Goal: Communication & Community: Answer question/provide support

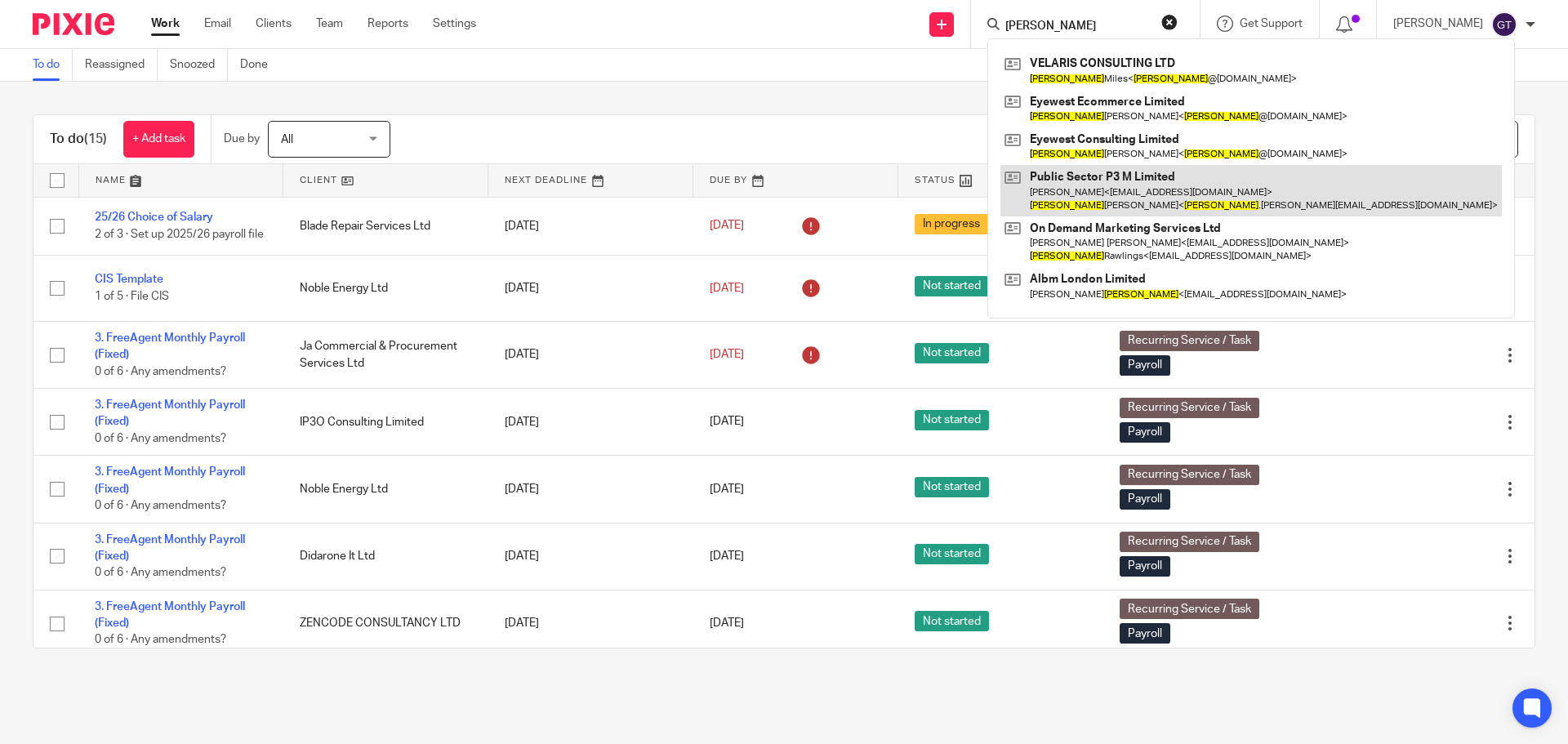
type input "jason"
click at [1089, 185] on link at bounding box center [1251, 191] width 501 height 51
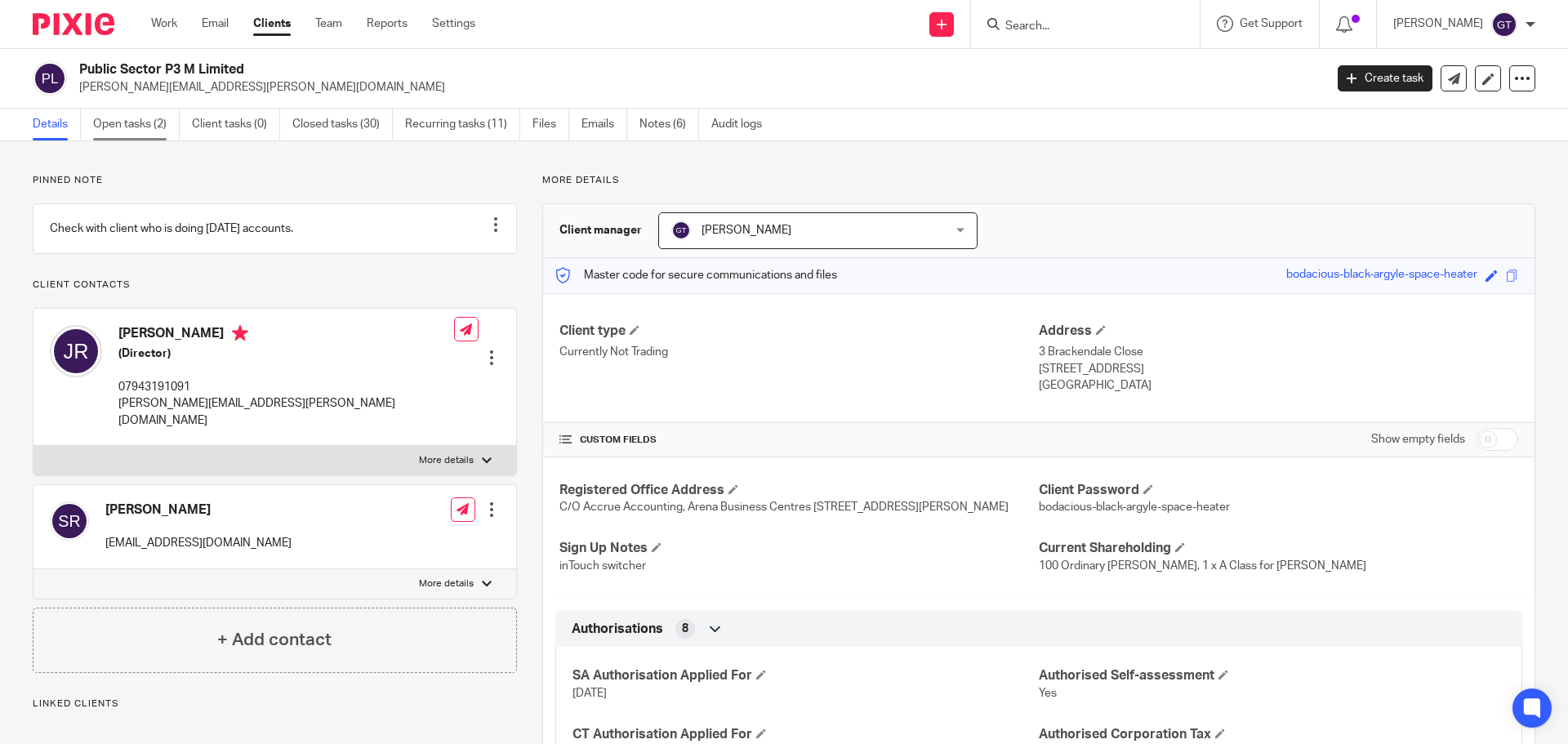
click at [146, 128] on link "Open tasks (2)" at bounding box center [137, 124] width 87 height 31
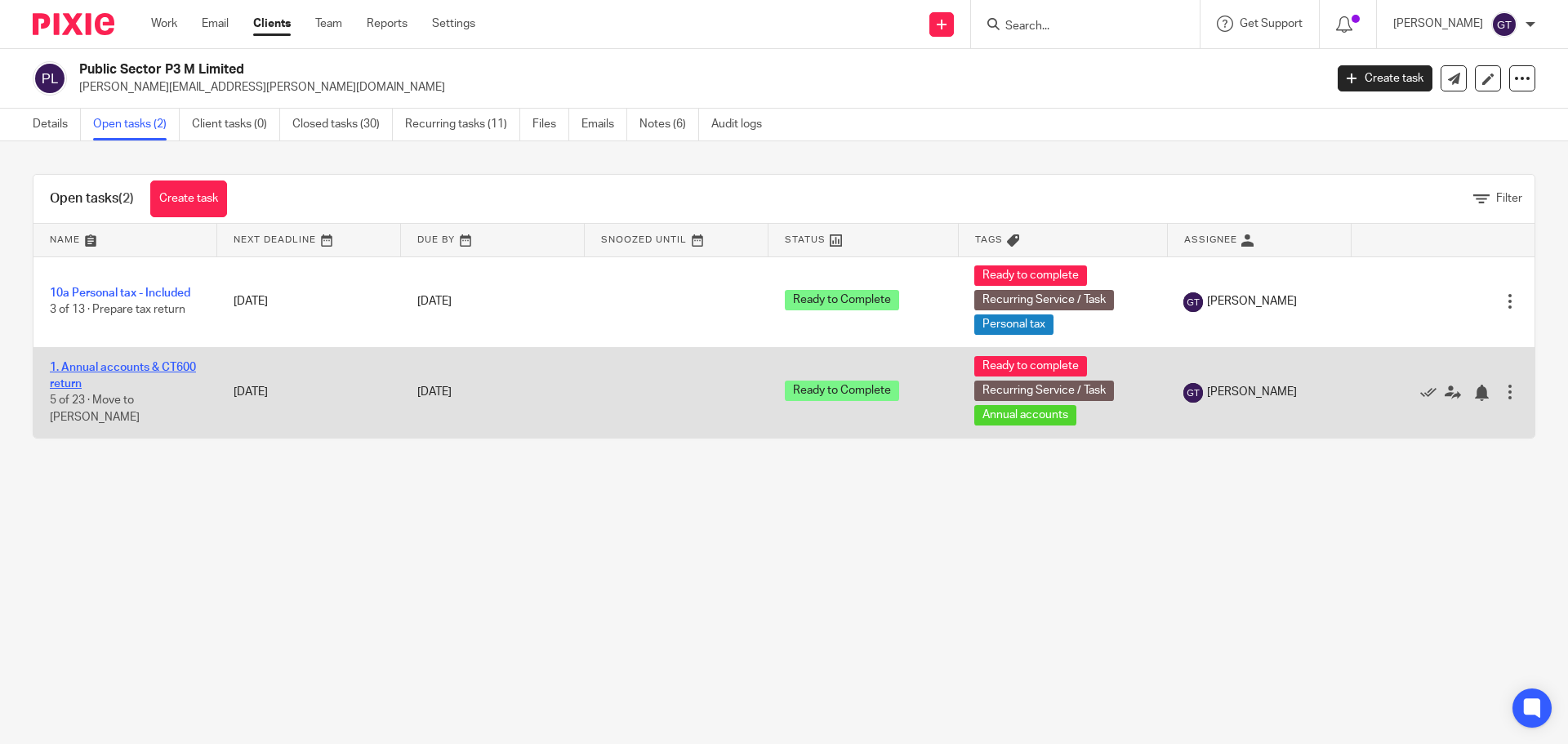
click at [105, 369] on link "1. Annual accounts & CT600 return" at bounding box center [123, 375] width 146 height 28
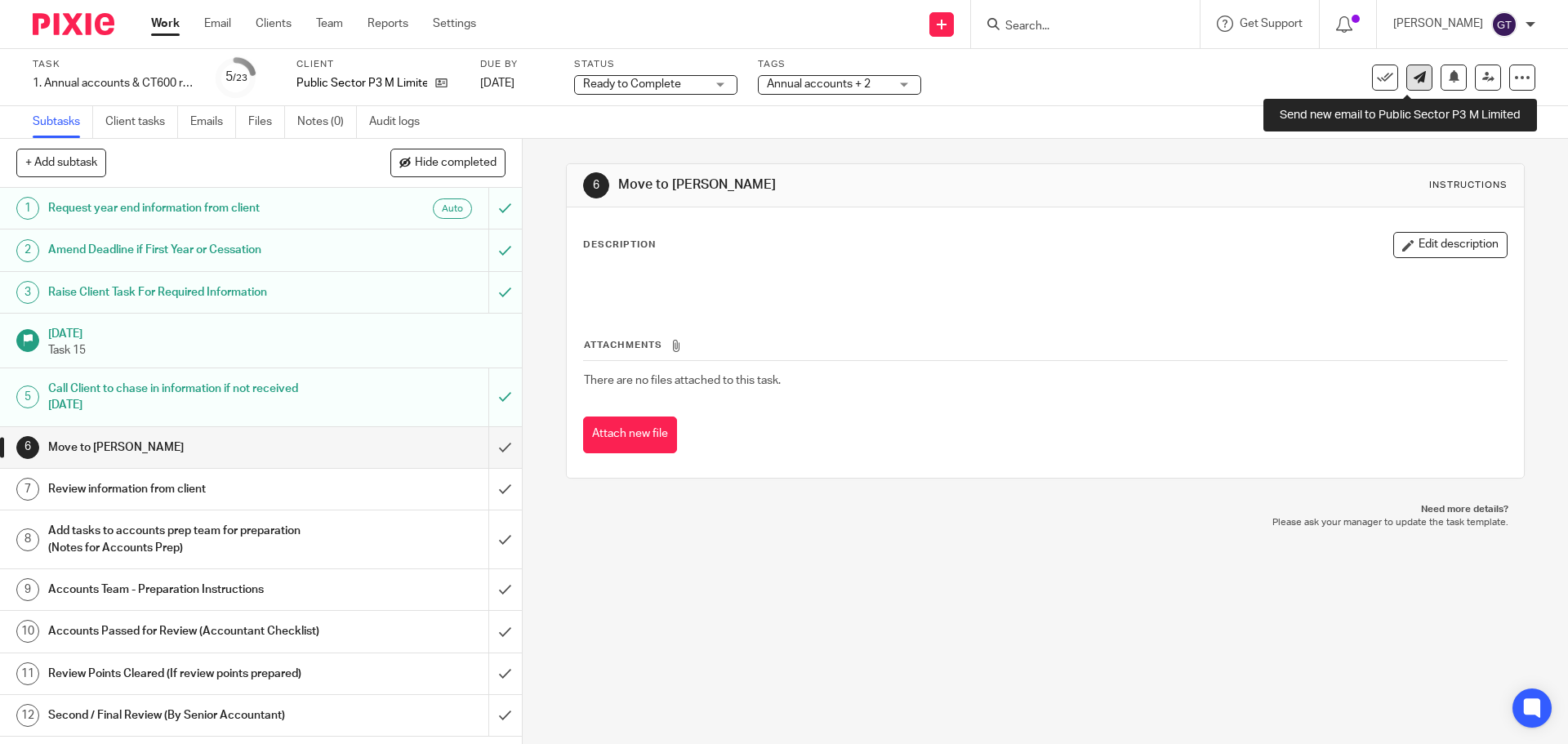
click at [1414, 81] on icon at bounding box center [1420, 77] width 12 height 12
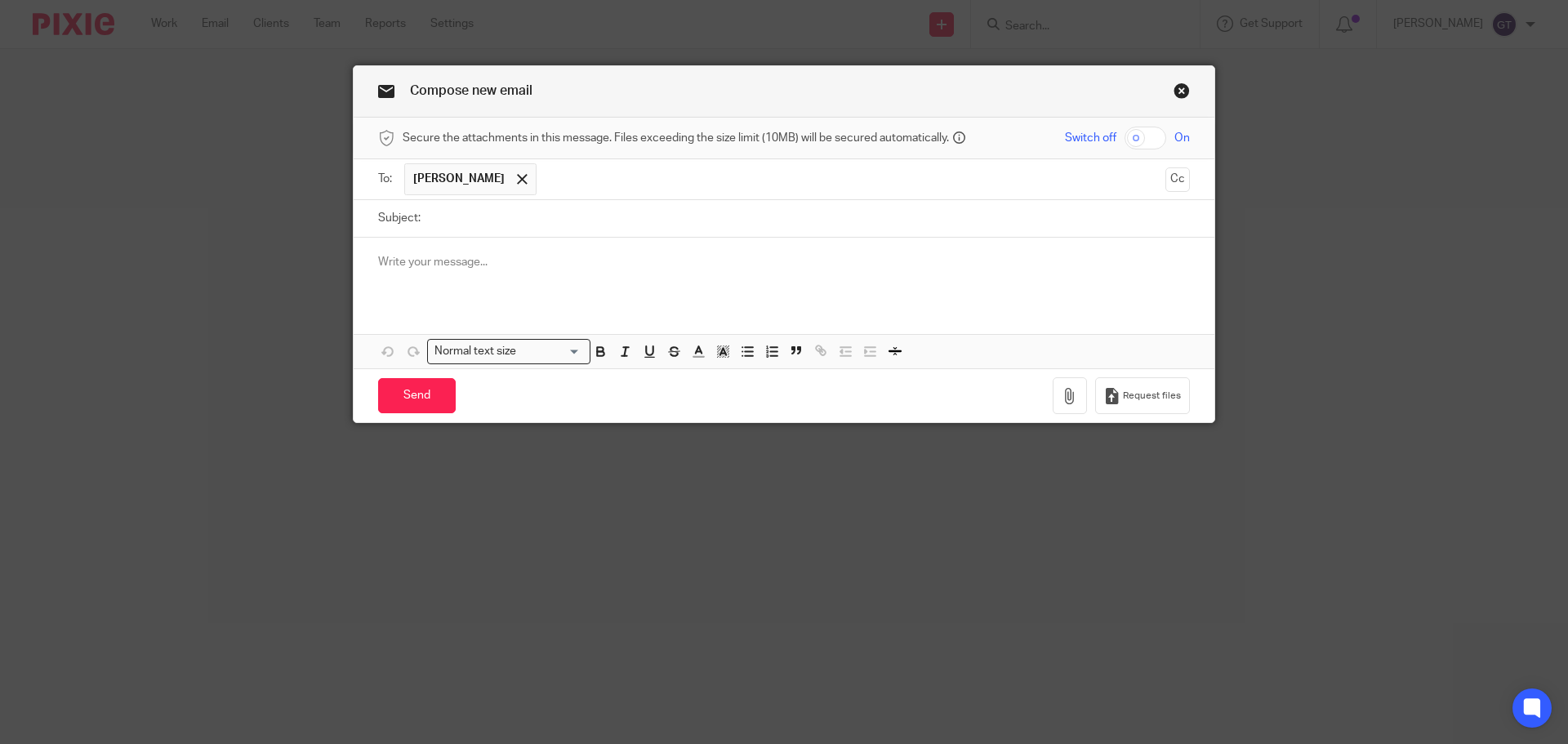
click at [545, 263] on p at bounding box center [784, 261] width 812 height 17
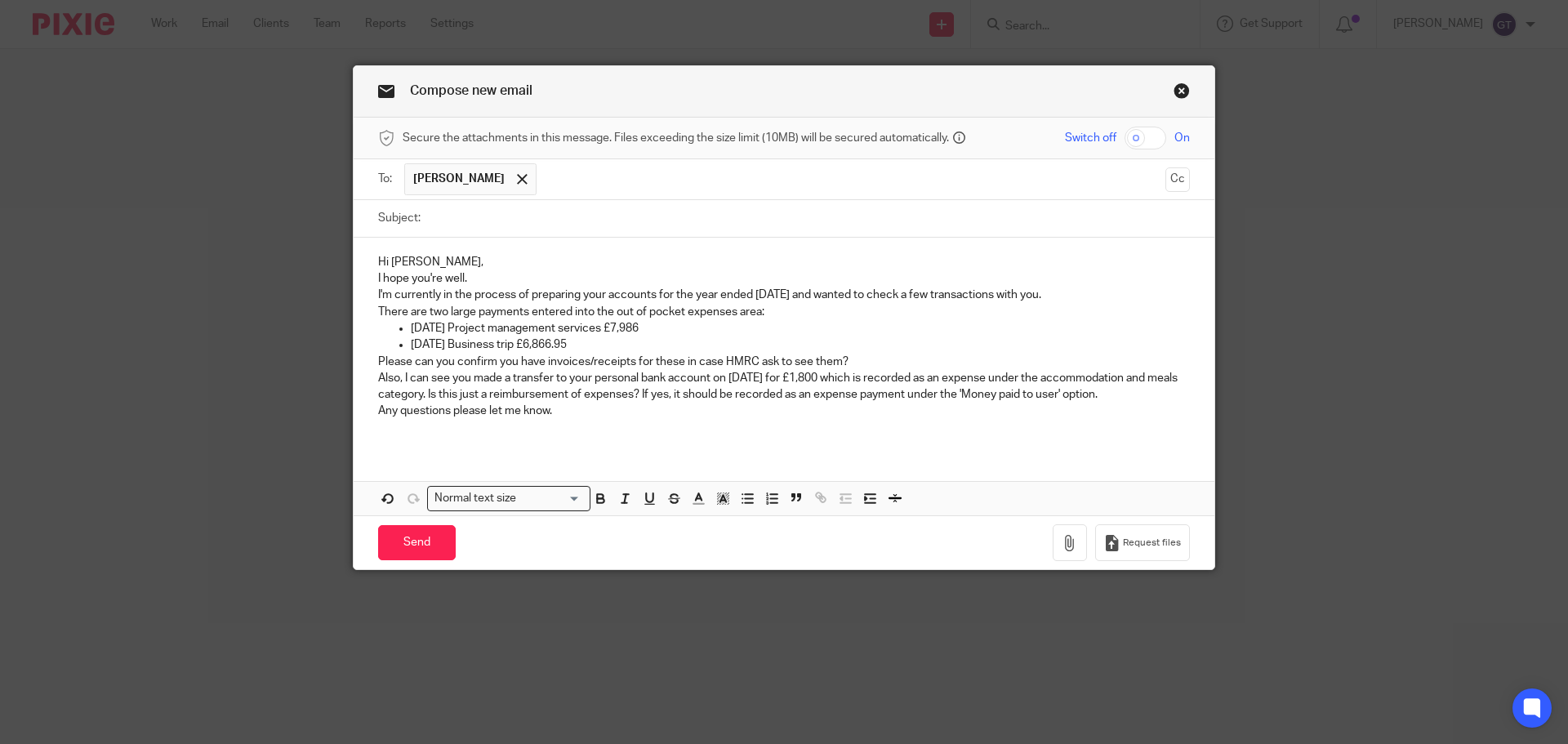
click at [455, 258] on p "Hi Jason," at bounding box center [784, 261] width 812 height 17
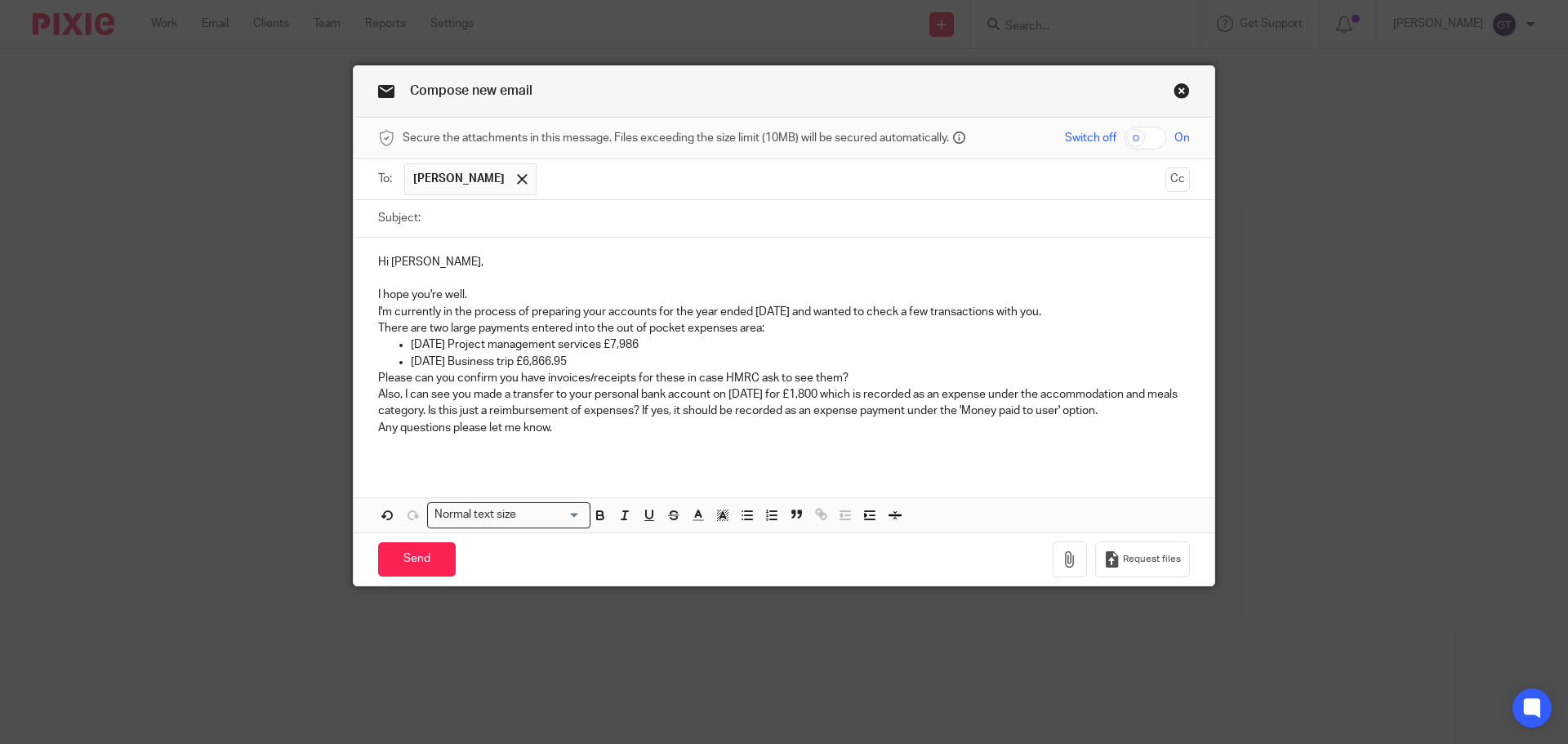
click at [498, 287] on p "I hope you're well." at bounding box center [784, 295] width 812 height 17
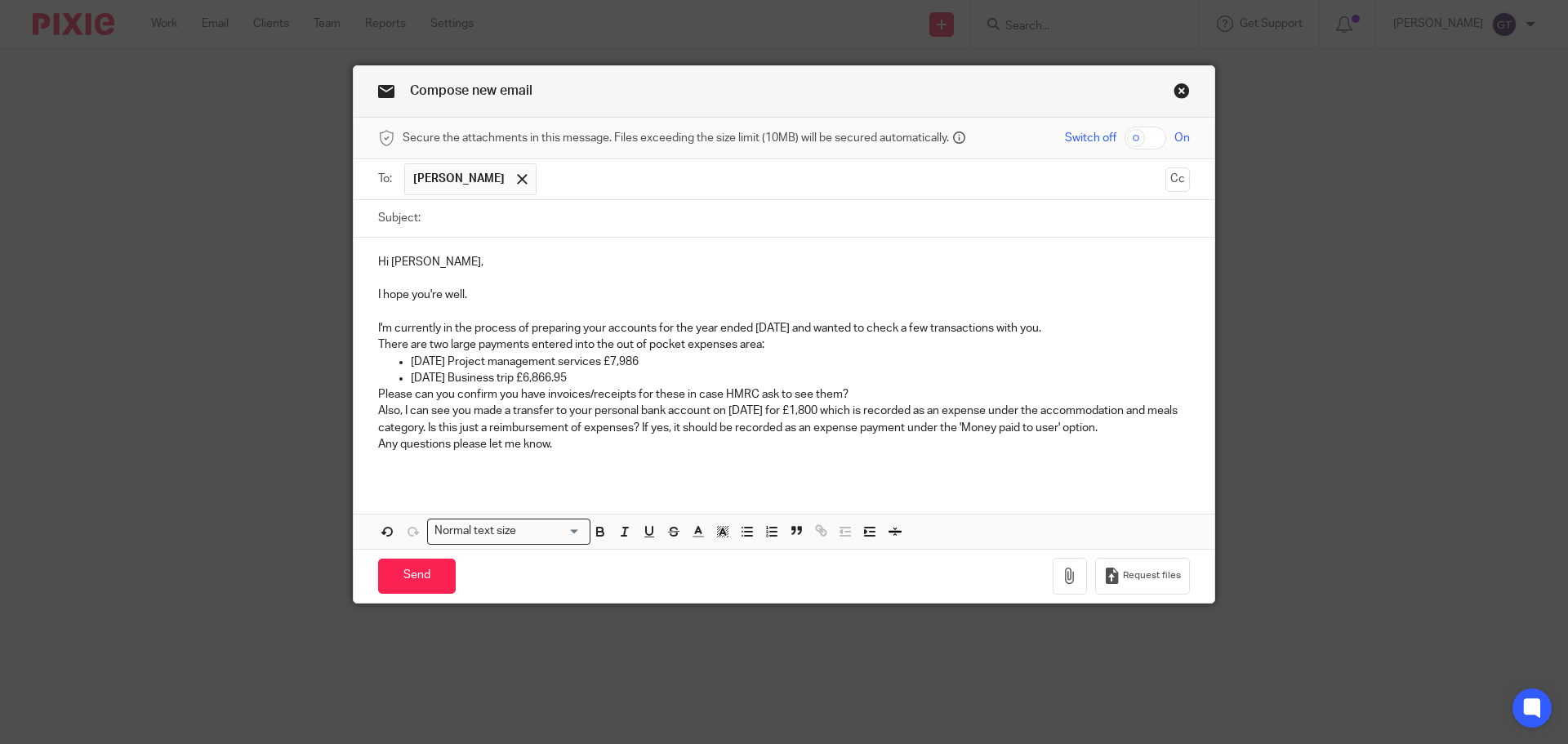
click at [865, 343] on p "There are two large payments entered into the out of pocket expenses area:" at bounding box center [784, 344] width 812 height 17
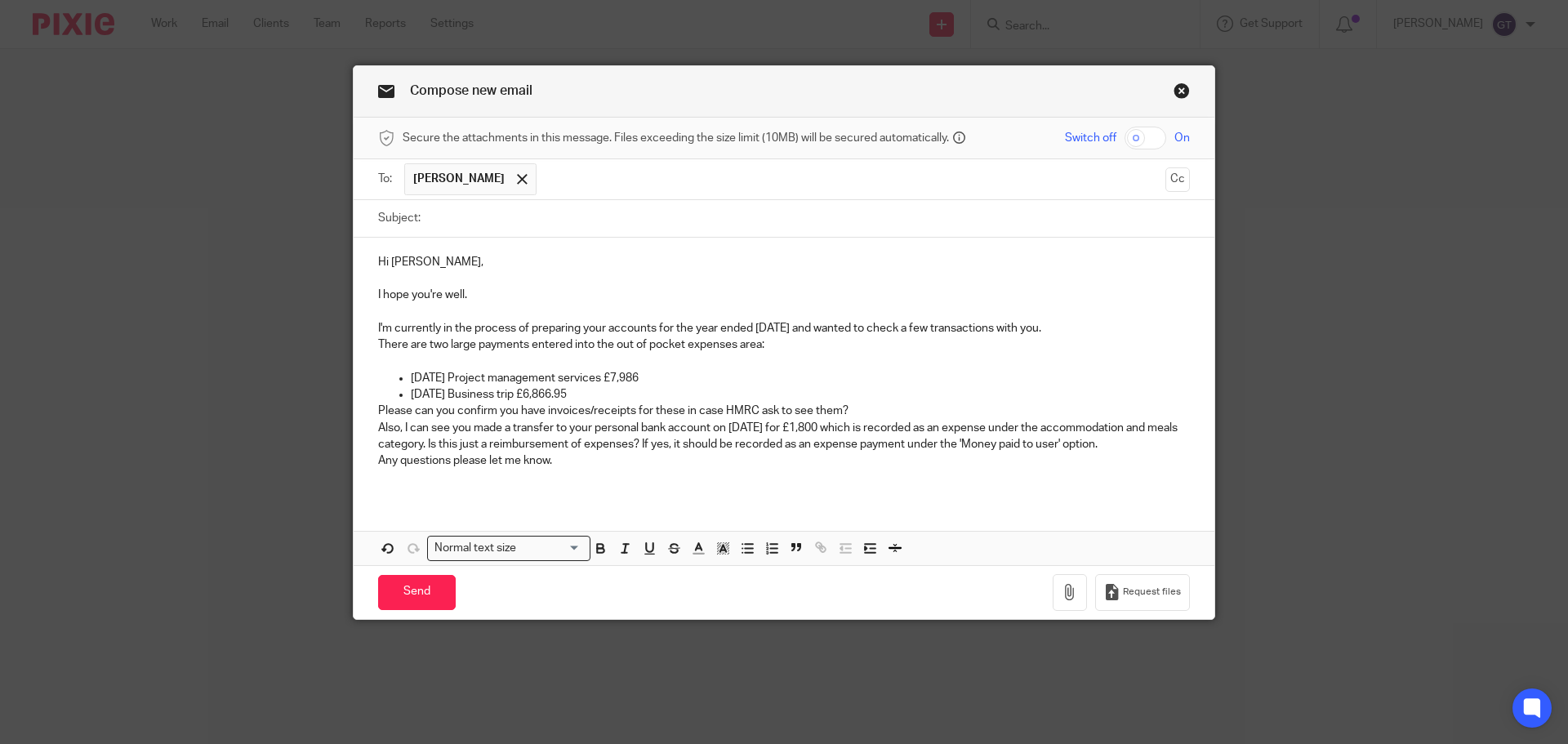
click at [378, 346] on p "There are two large payments entered into the out of pocket expenses area:" at bounding box center [784, 344] width 812 height 17
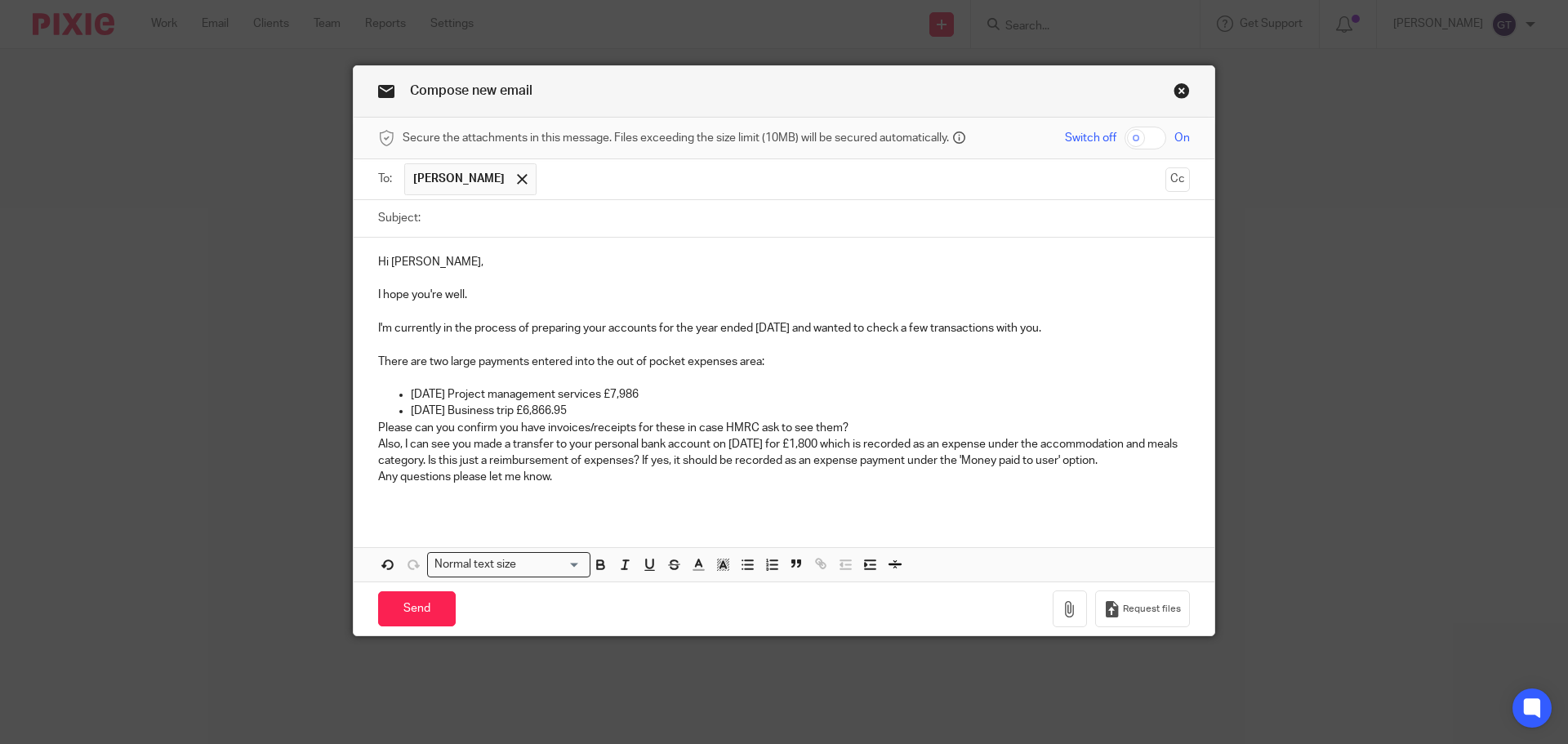
click at [478, 371] on p at bounding box center [784, 377] width 812 height 17
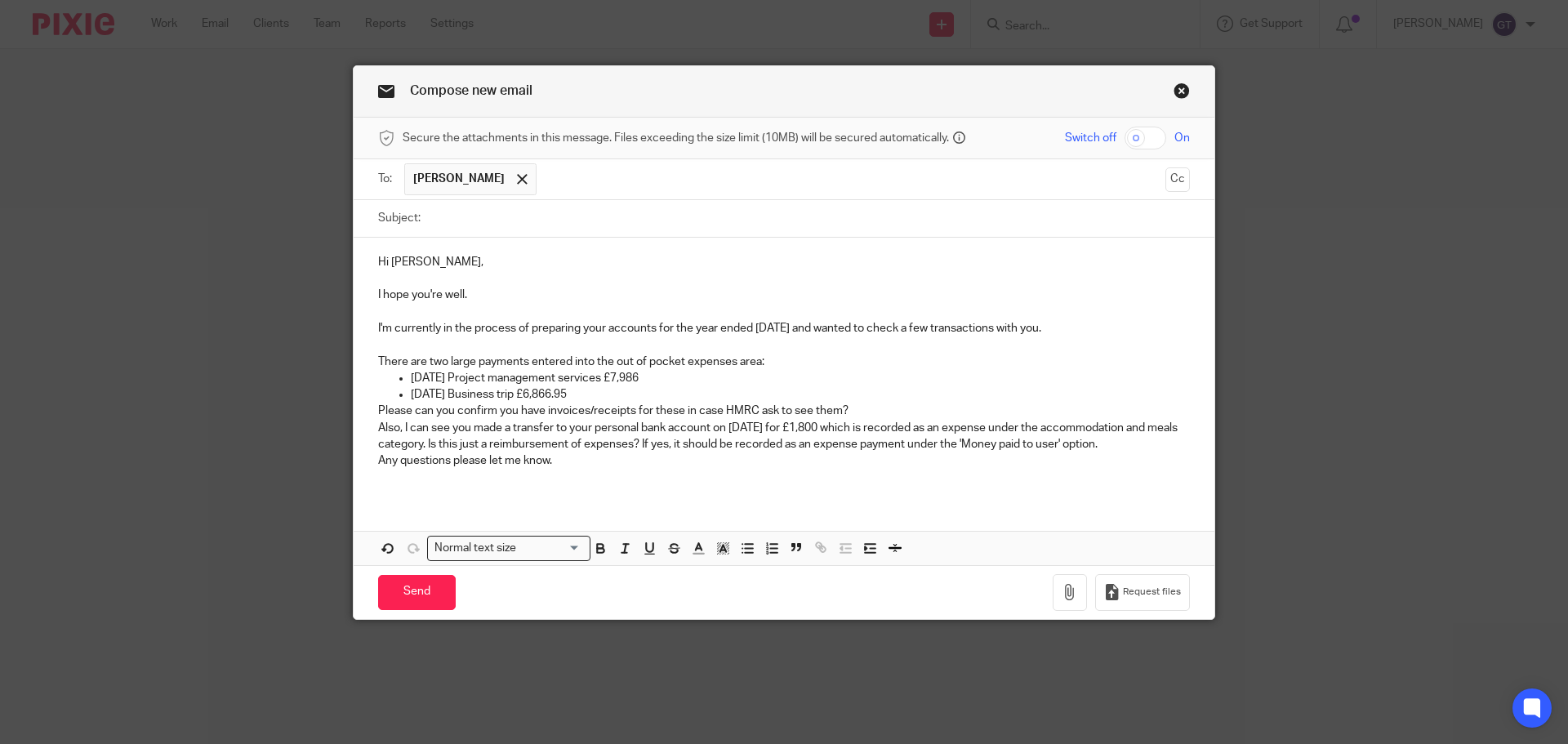
click at [606, 397] on p "05-Sep-24 Business trip £6,866.95" at bounding box center [800, 394] width 780 height 17
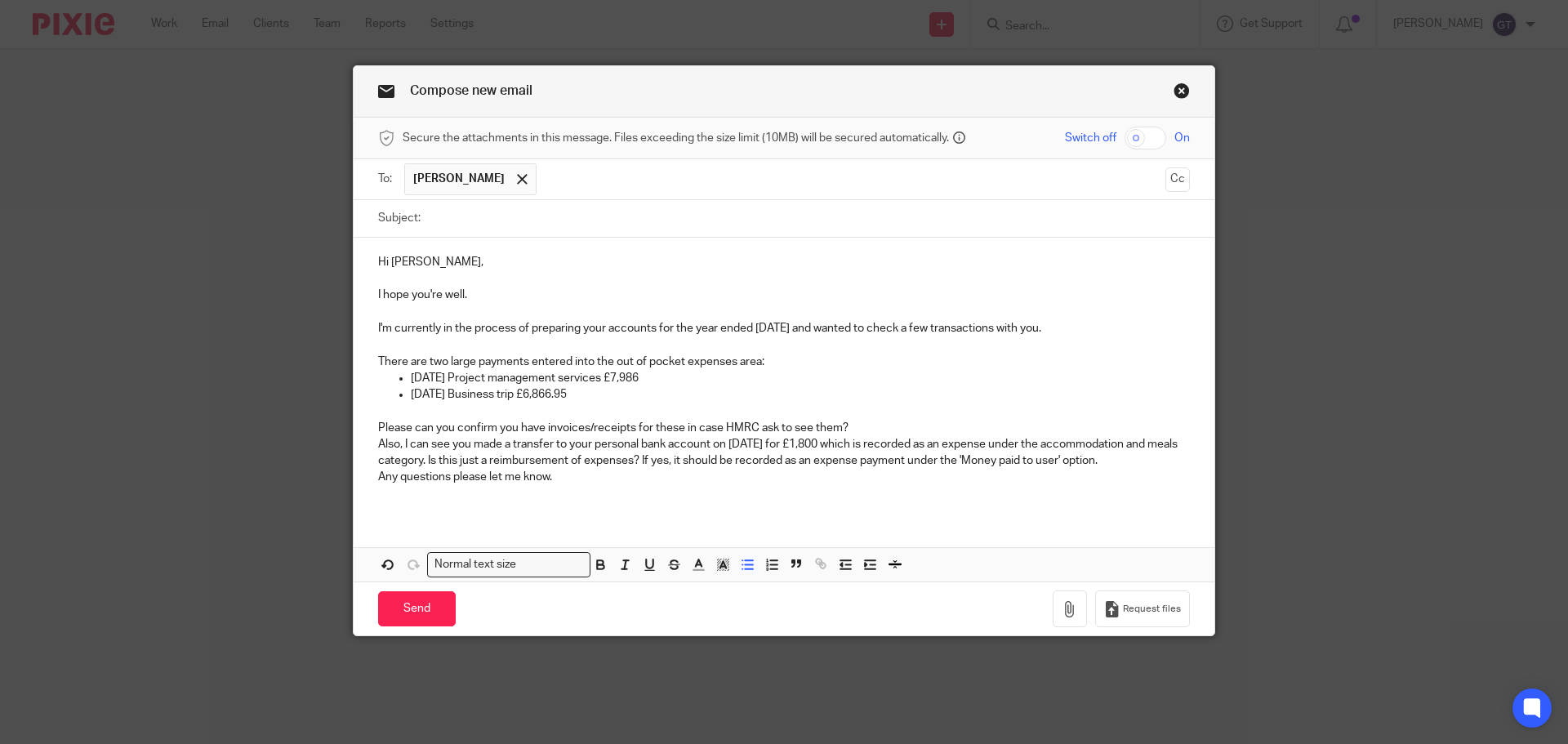
click at [858, 429] on p "Please can you confirm you have invoices/receipts for these in case HMRC ask to…" at bounding box center [784, 428] width 812 height 17
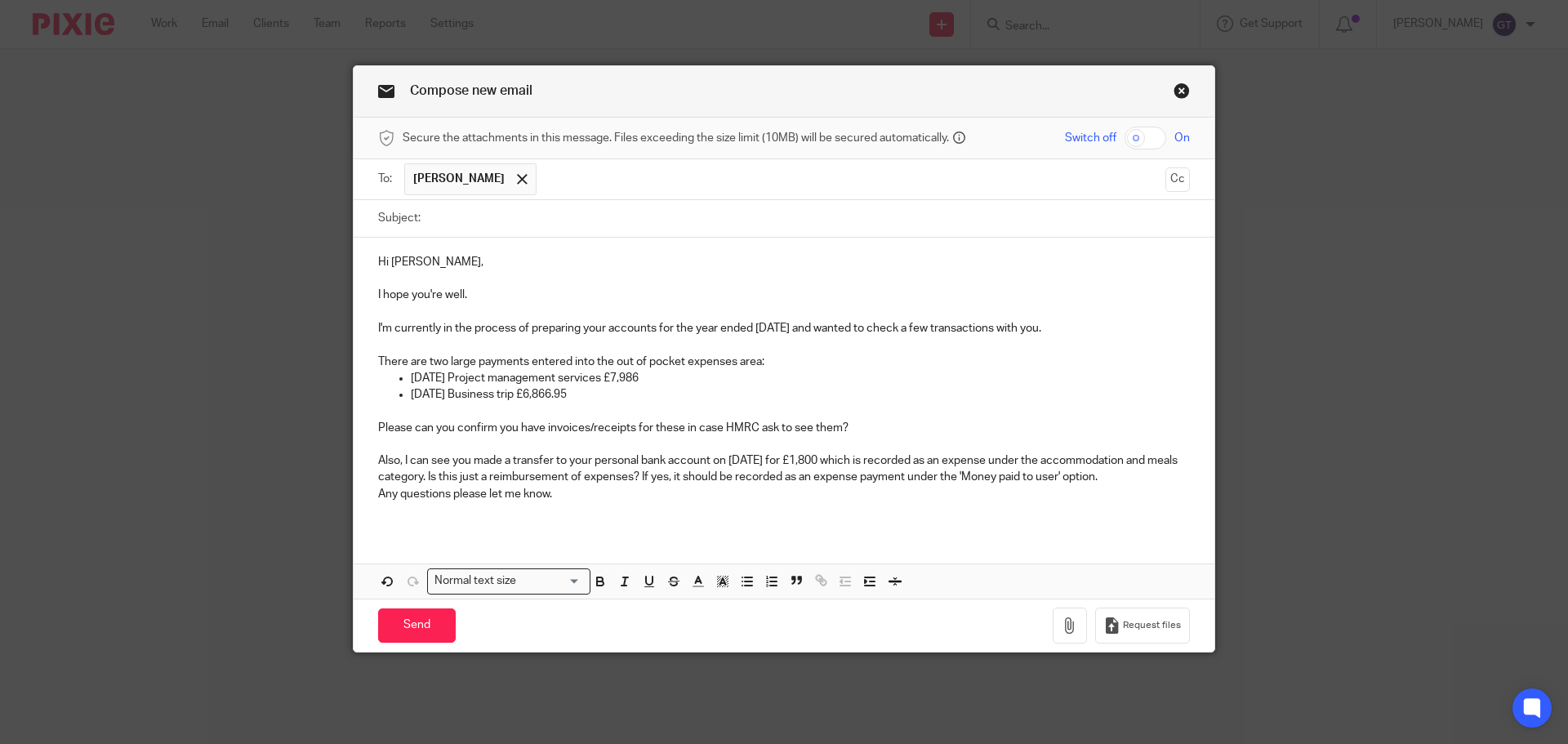
click at [1135, 478] on p "Also, I can see you made a transfer to your personal bank account on 1st May 20…" at bounding box center [784, 469] width 812 height 33
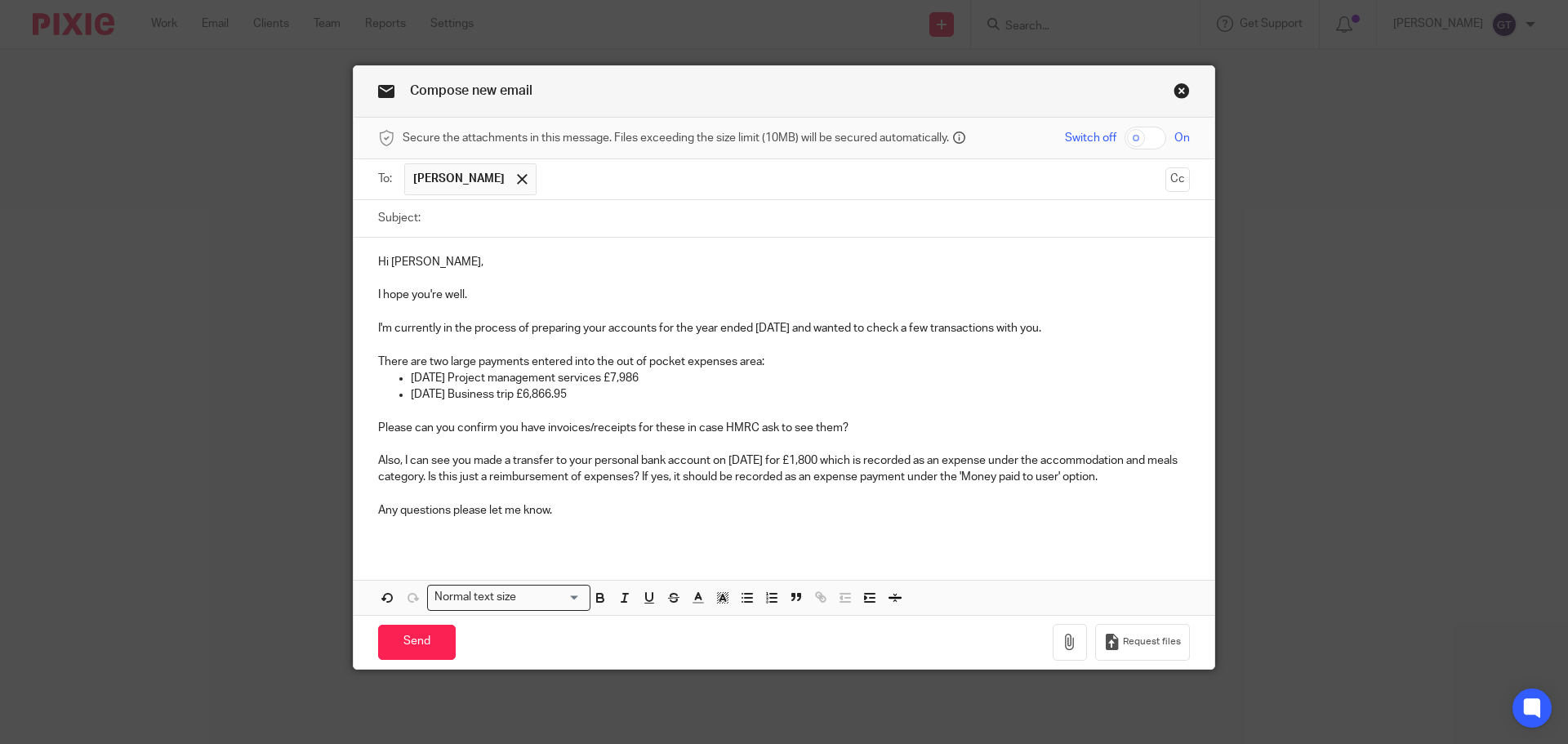
click at [523, 226] on input "Subject:" at bounding box center [809, 218] width 761 height 36
type input "Year End Accounts - queries"
click at [483, 286] on p at bounding box center [784, 278] width 812 height 17
click at [804, 359] on div "Hi Jason, I hope you're well. I'm currently in the process of preparing your ac…" at bounding box center [784, 393] width 861 height 311
click at [765, 389] on p "05-Sep-24 Business trip £6,866.95" at bounding box center [800, 394] width 780 height 17
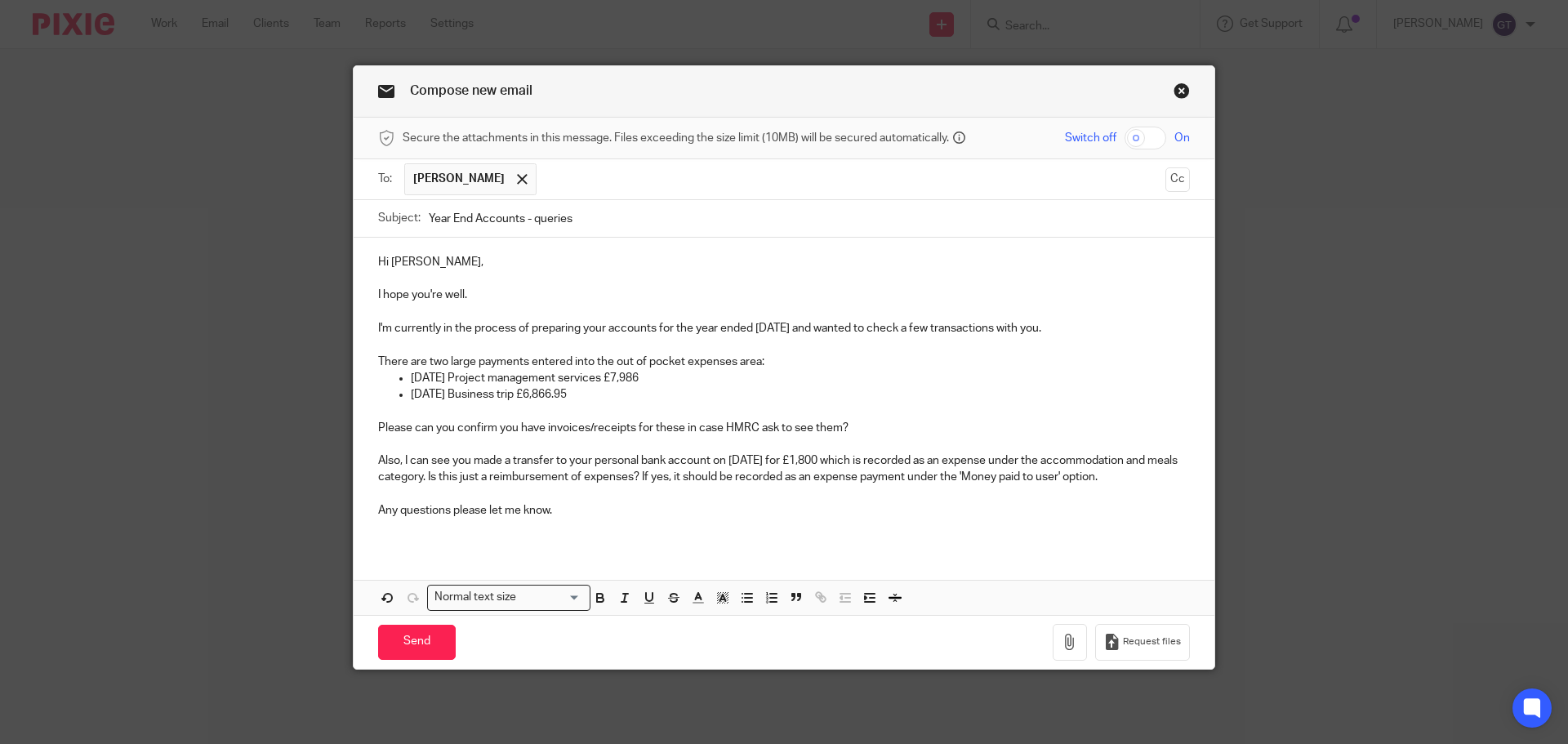
drag, startPoint x: 591, startPoint y: 506, endPoint x: 577, endPoint y: 519, distance: 19.1
click at [591, 505] on p "Any questions please let me know." at bounding box center [784, 510] width 812 height 17
click at [573, 525] on p at bounding box center [784, 527] width 812 height 17
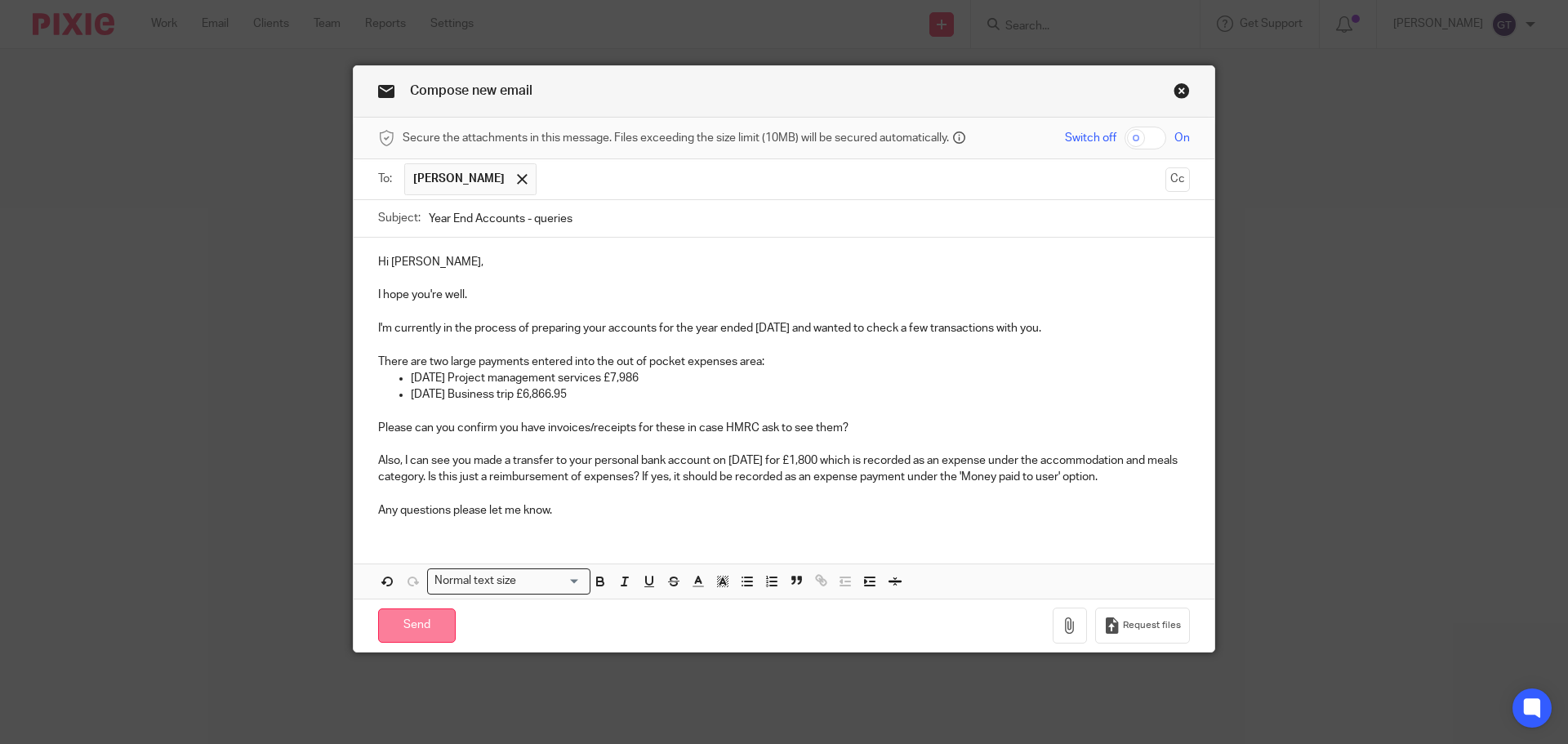
click at [430, 618] on input "Send" at bounding box center [417, 626] width 78 height 35
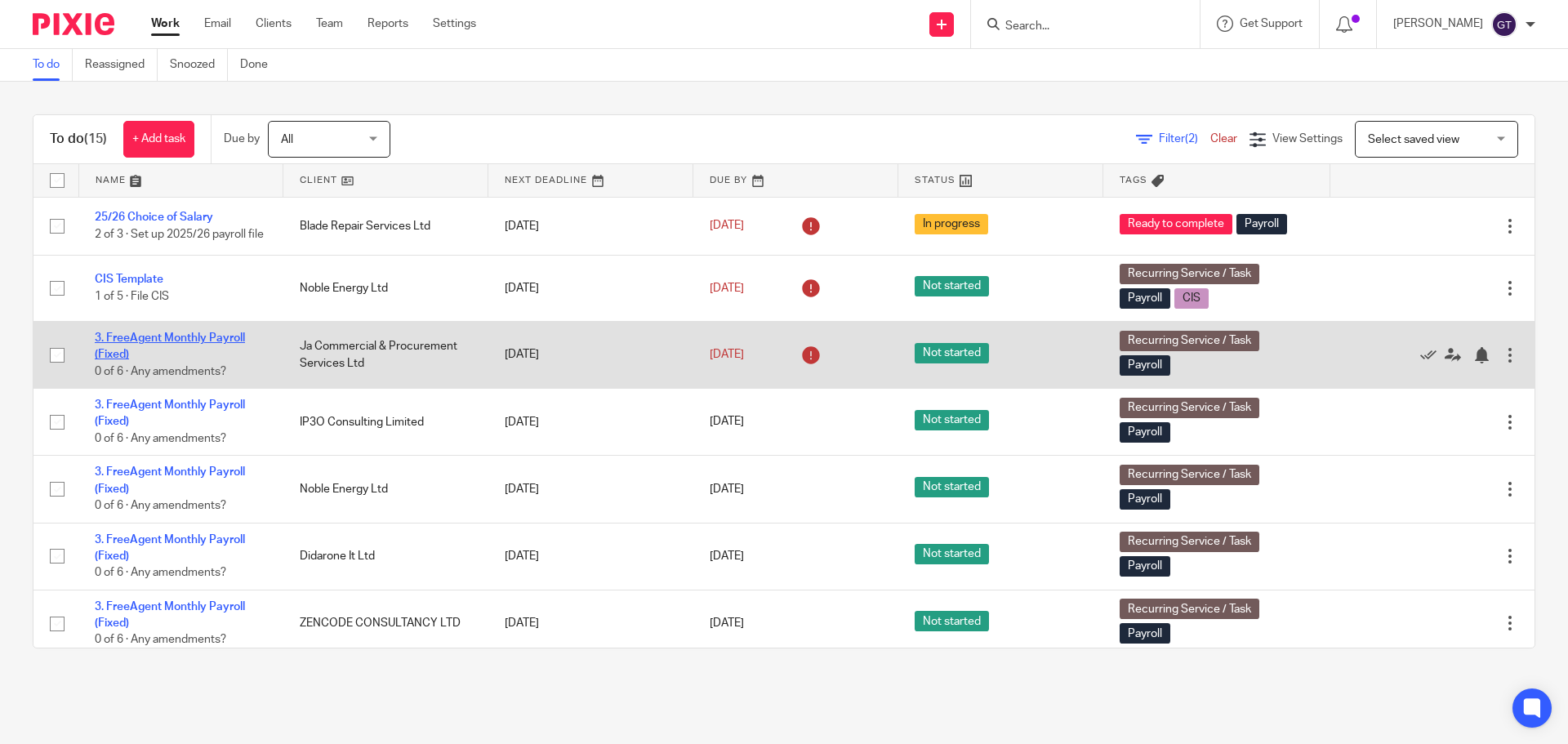
click at [148, 343] on link "3. FreeAgent Monthly Payroll (Fixed)" at bounding box center [169, 346] width 150 height 28
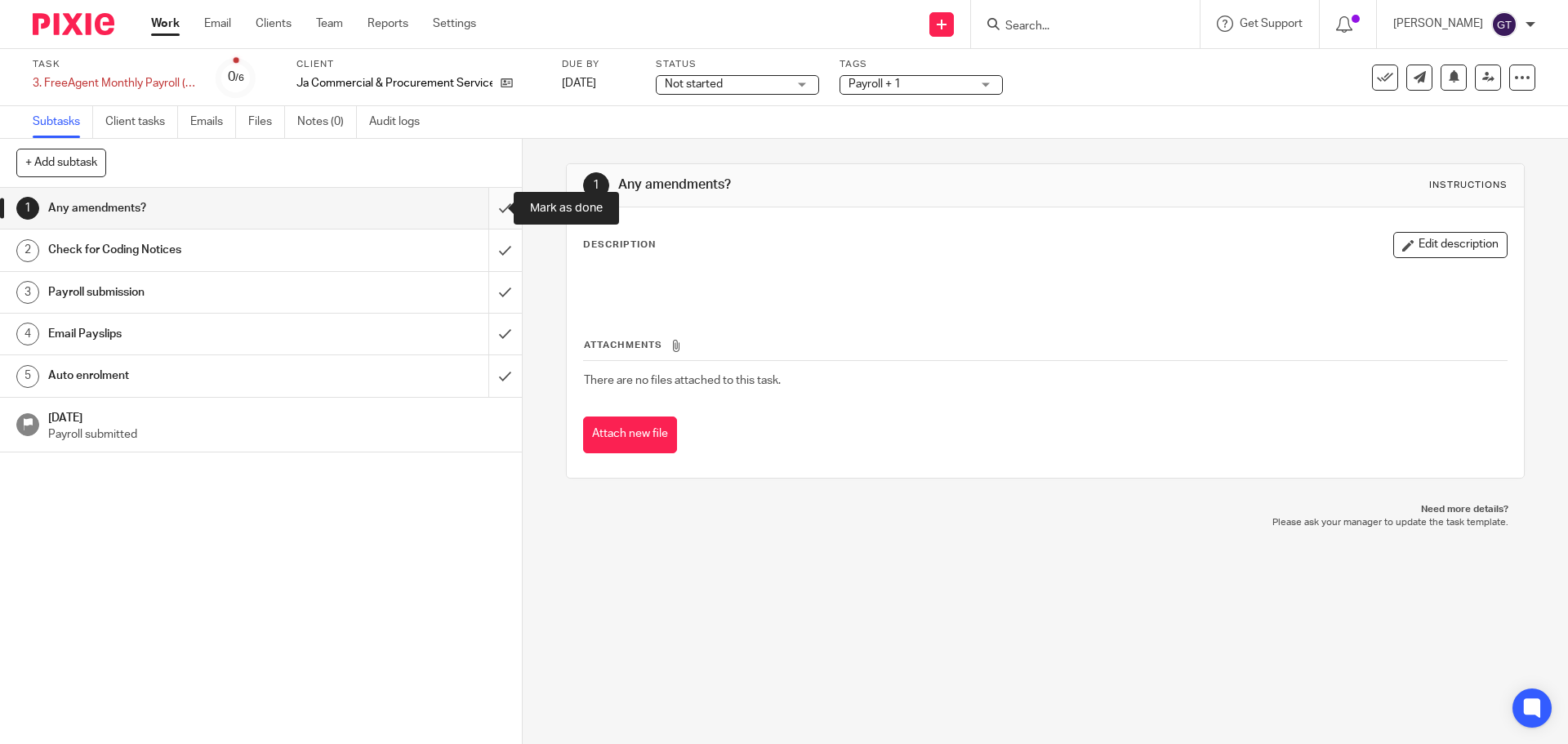
click at [483, 205] on input "submit" at bounding box center [261, 208] width 522 height 41
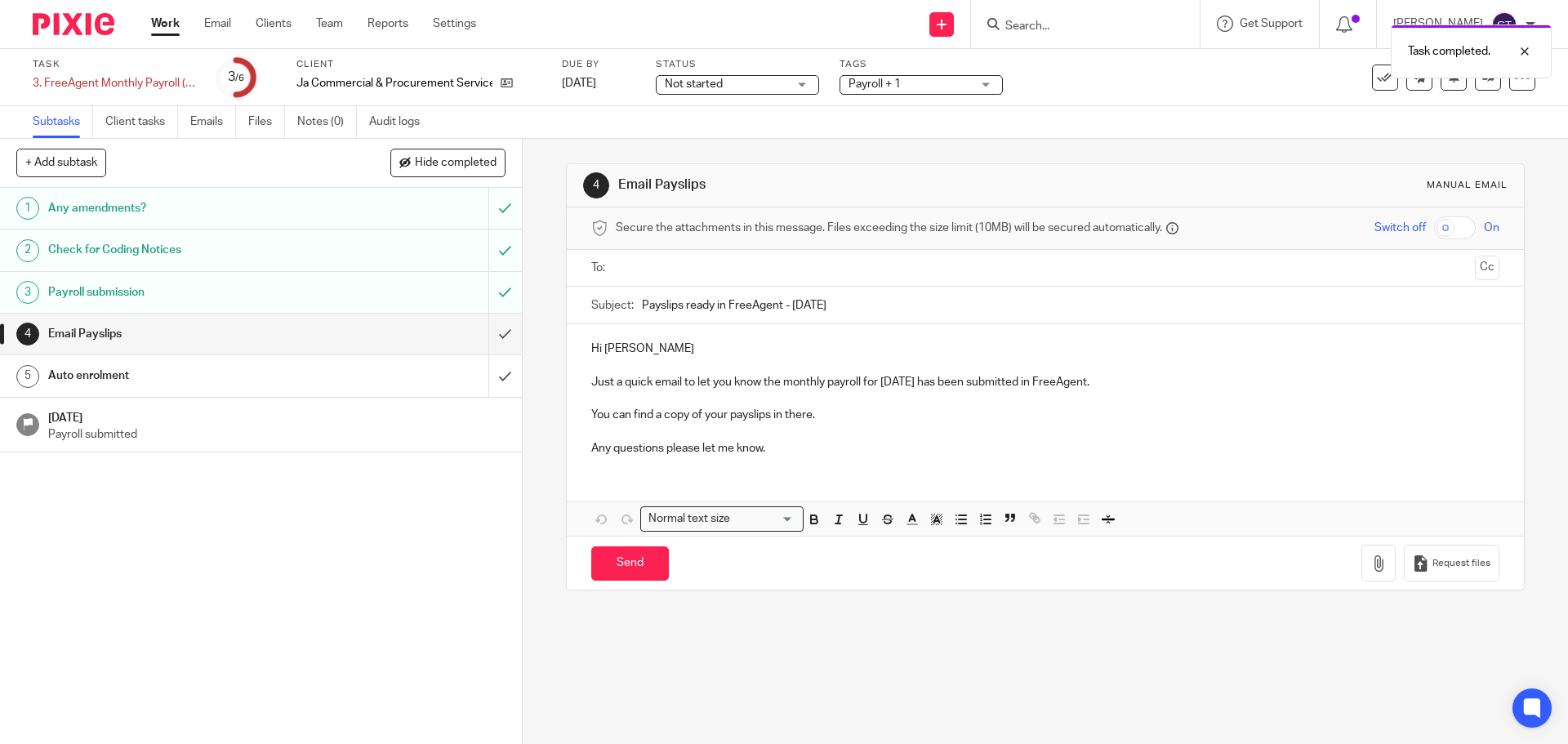
click at [671, 269] on input "text" at bounding box center [1044, 267] width 846 height 19
click at [645, 349] on p "Hi Joshua" at bounding box center [1045, 352] width 907 height 17
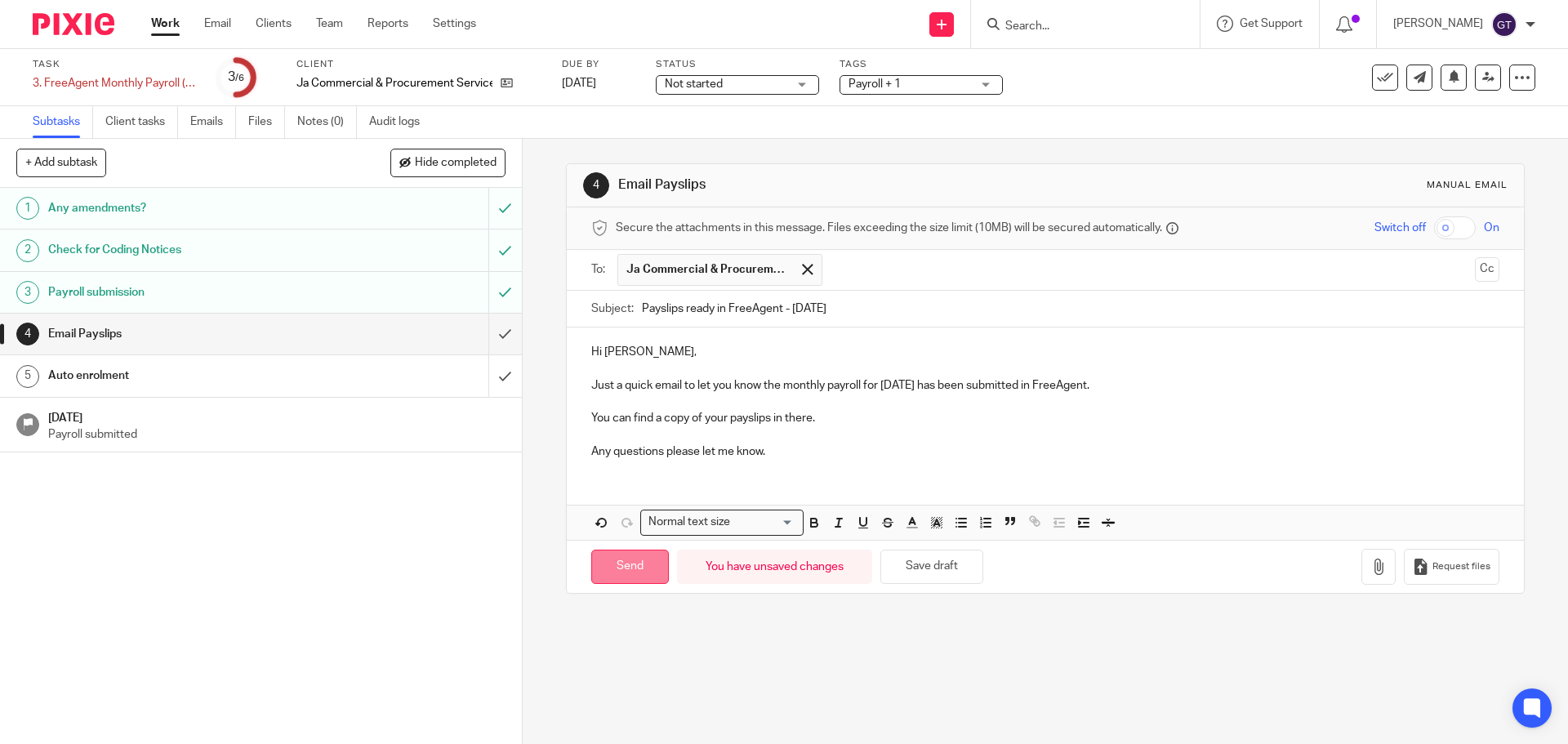
click at [623, 571] on input "Send" at bounding box center [630, 567] width 78 height 35
type input "Sent"
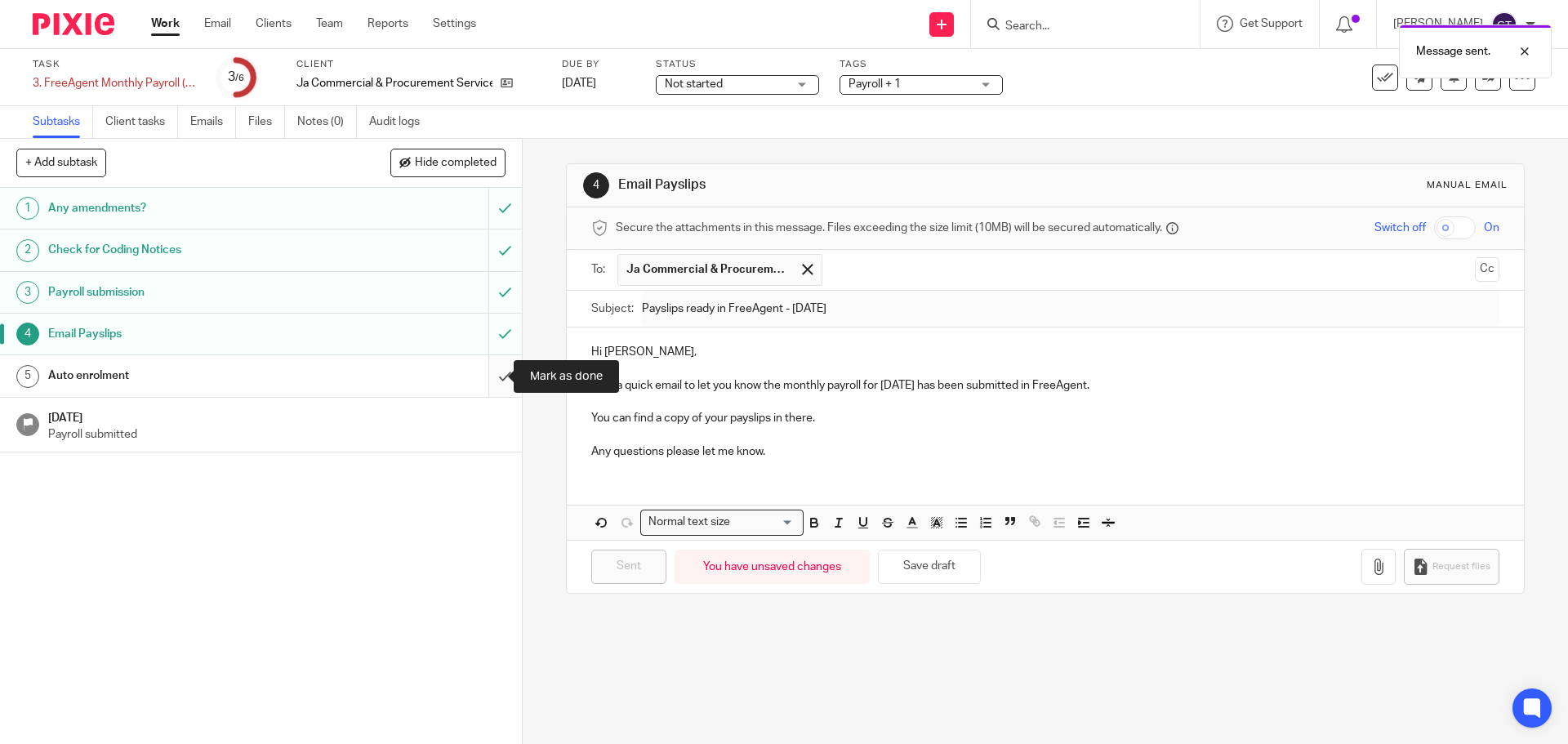
click at [493, 376] on input "submit" at bounding box center [261, 375] width 522 height 41
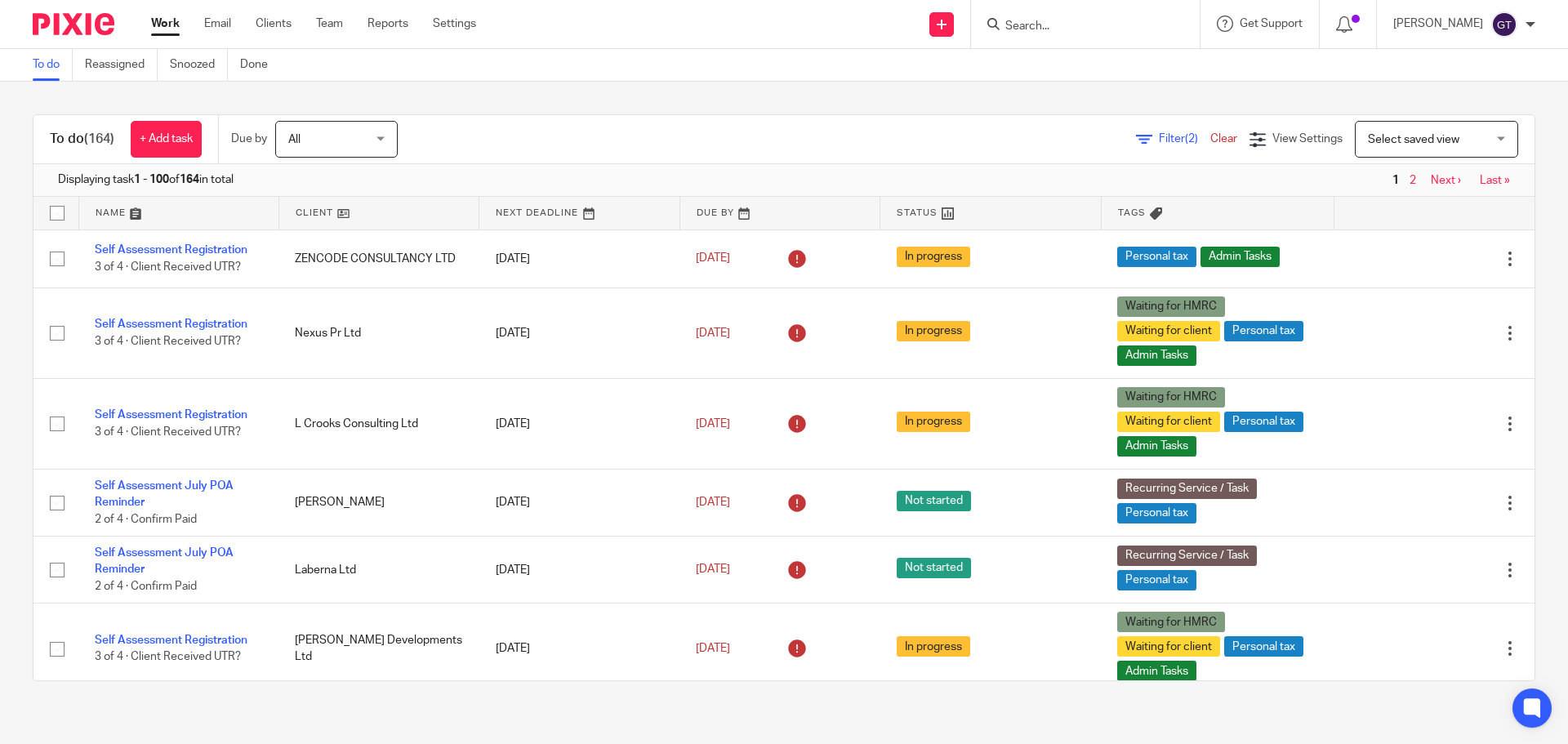
click at [1047, 27] on input "Search" at bounding box center [1077, 27] width 147 height 15
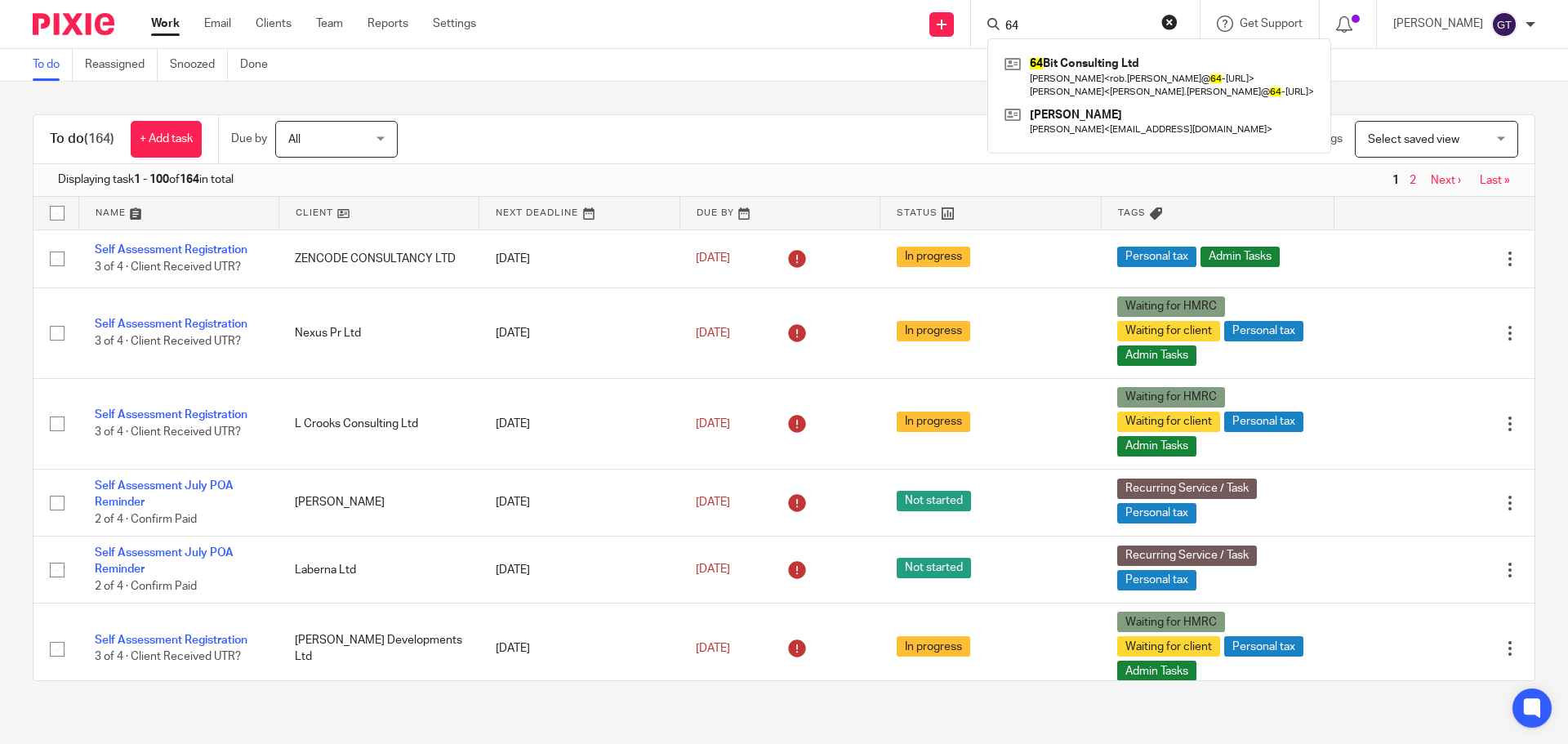
type input "6"
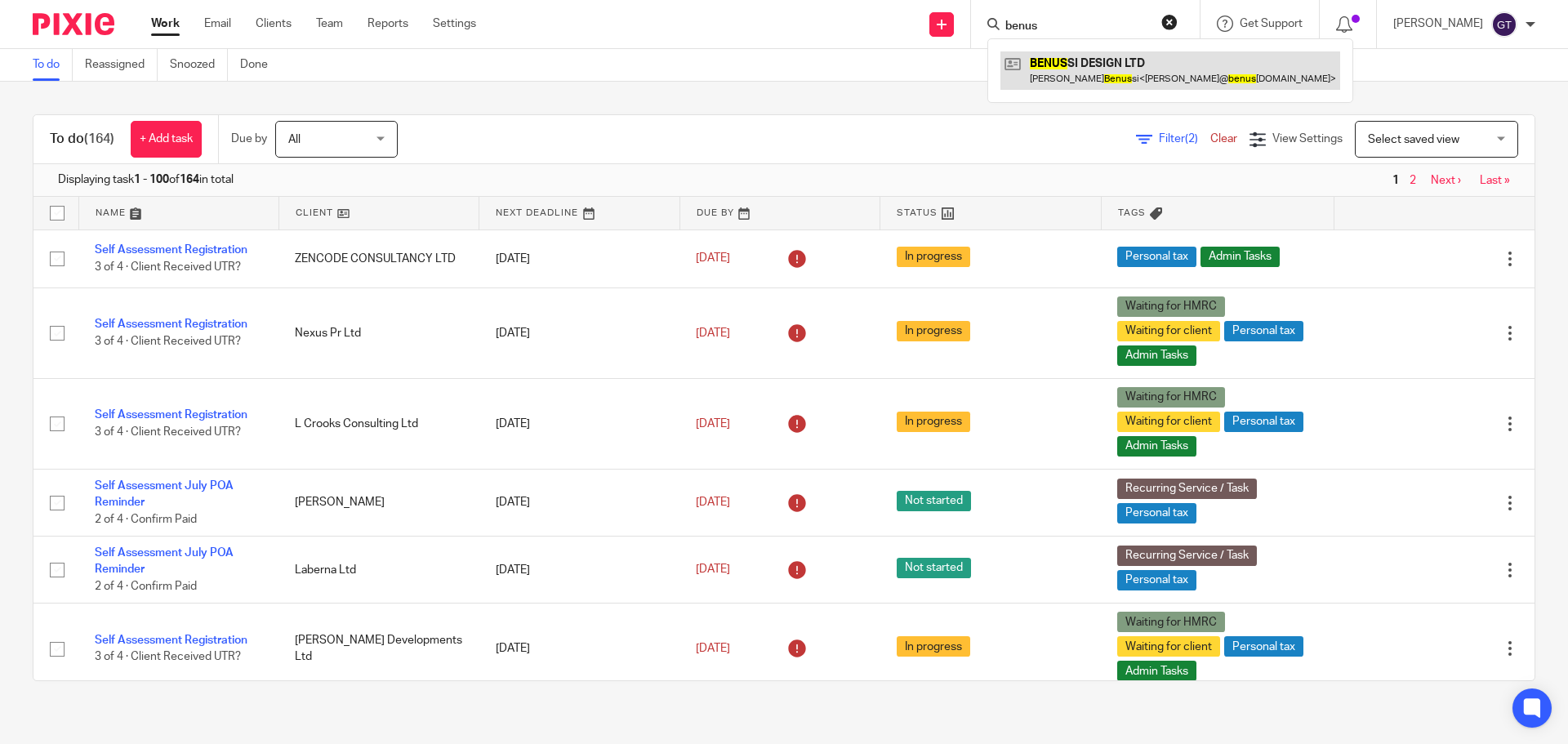
type input "benus"
click at [1078, 69] on link at bounding box center [1171, 70] width 340 height 37
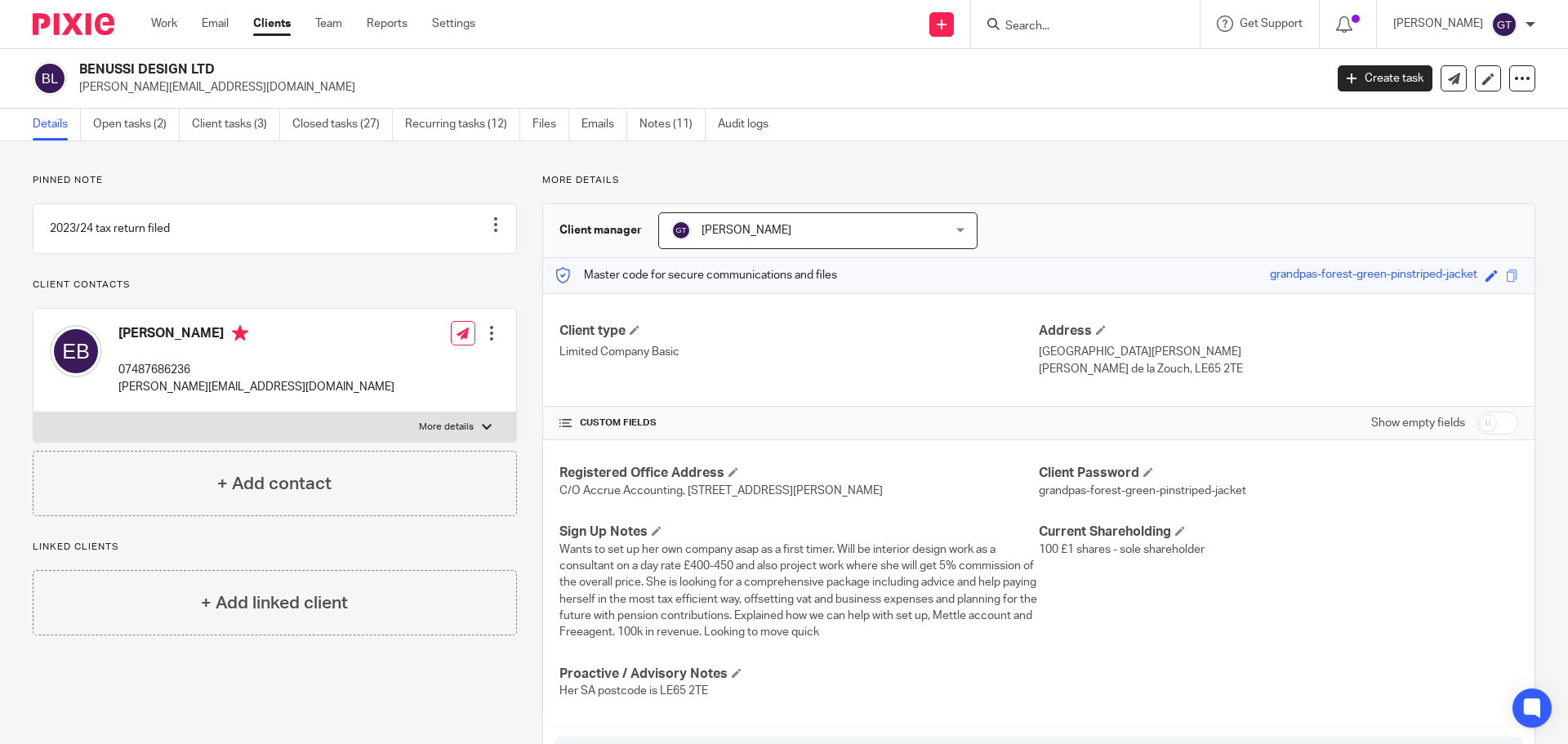
click at [1050, 24] on input "Search" at bounding box center [1077, 27] width 147 height 15
type input "mkb"
click at [1084, 55] on link at bounding box center [1138, 70] width 276 height 37
